Goal: Information Seeking & Learning: Learn about a topic

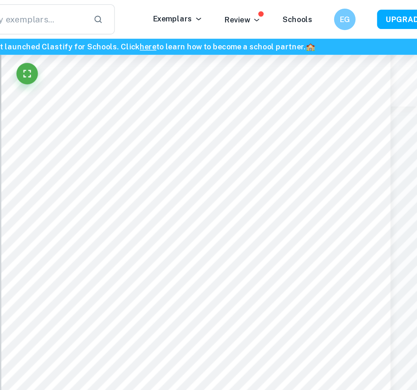
scroll to position [2379, 29]
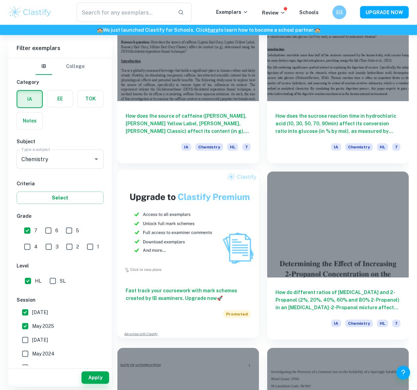
scroll to position [595, 0]
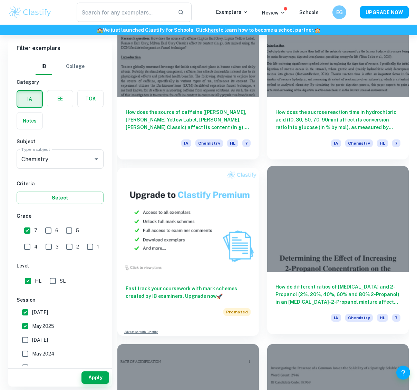
click at [318, 293] on h6 "How do different ratios of [MEDICAL_DATA] and 2-Propanol (2%, 20%, 40%, 60% and…" at bounding box center [338, 294] width 125 height 23
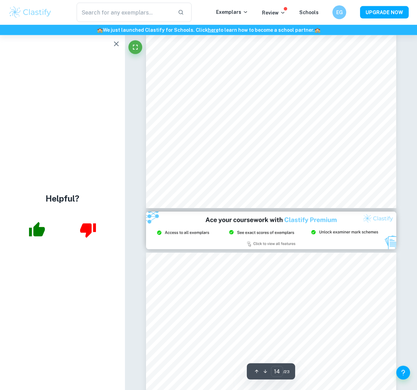
scroll to position [4560, 0]
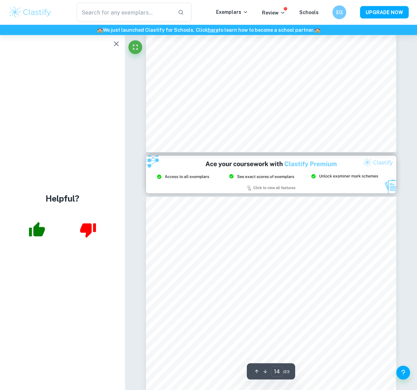
type input "15"
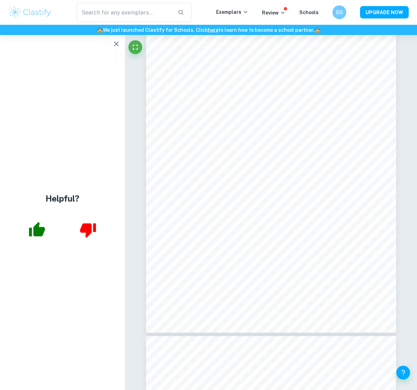
scroll to position [4777, 0]
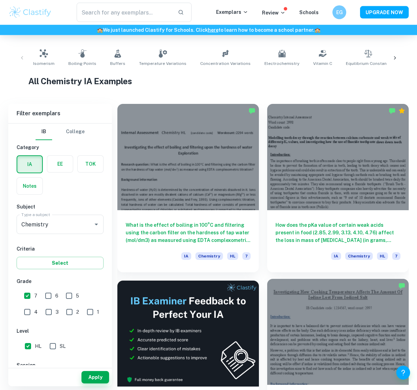
scroll to position [130, 0]
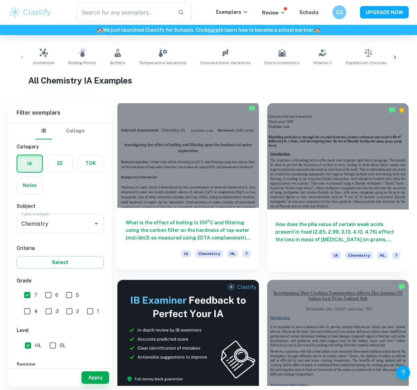
click at [232, 146] on div at bounding box center [188, 155] width 142 height 106
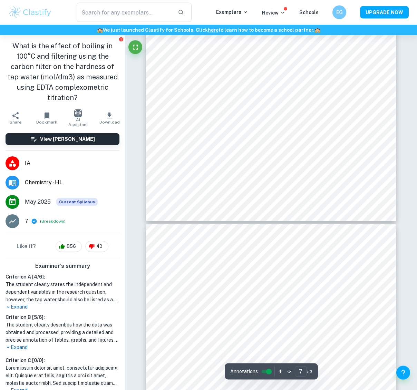
scroll to position [2412, 0]
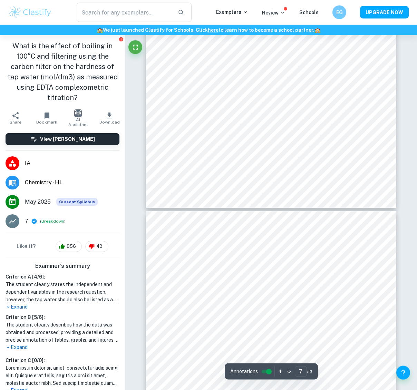
type input "8"
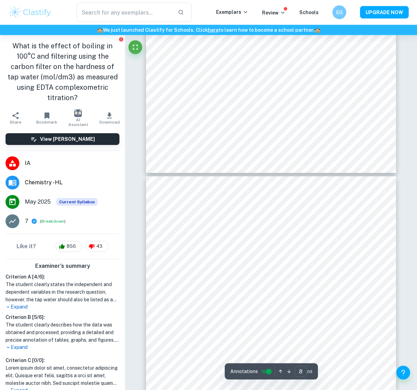
scroll to position [2447, 0]
